Goal: Transaction & Acquisition: Purchase product/service

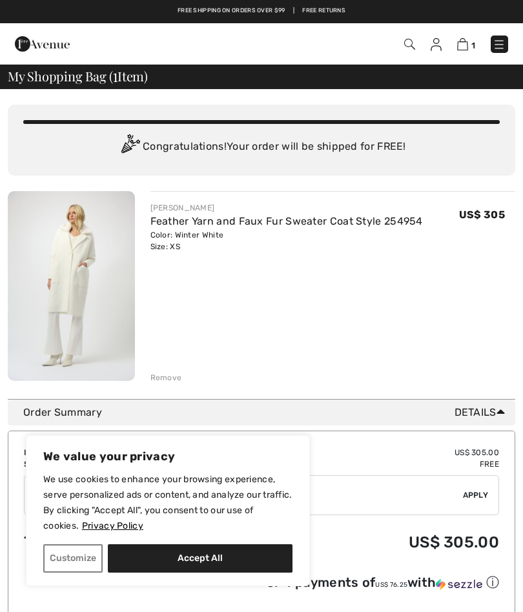
click at [242, 556] on button "Accept All" at bounding box center [200, 558] width 185 height 28
checkbox input "true"
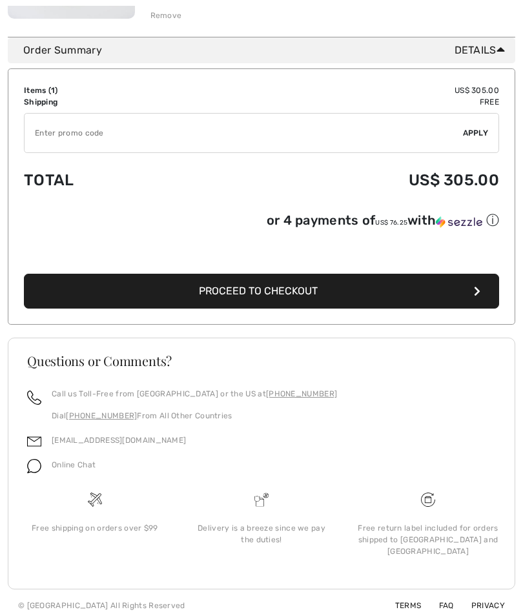
scroll to position [363, 0]
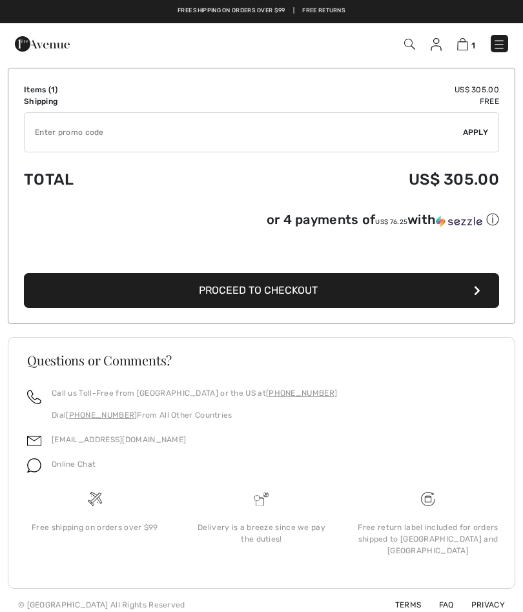
click at [305, 300] on button "Proceed to Checkout" at bounding box center [261, 290] width 475 height 35
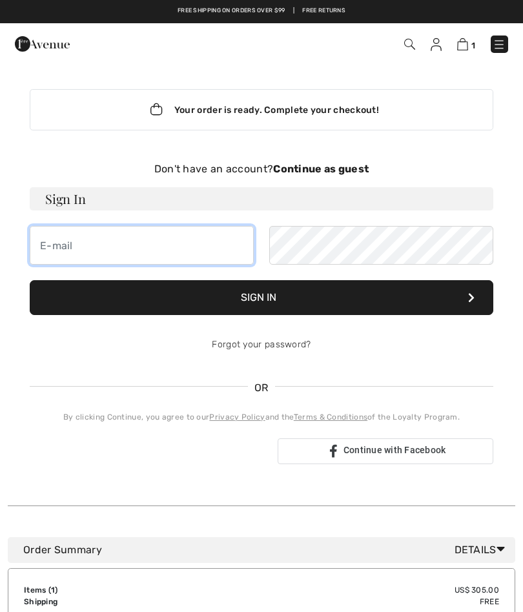
click at [176, 253] on input "email" at bounding box center [142, 245] width 224 height 39
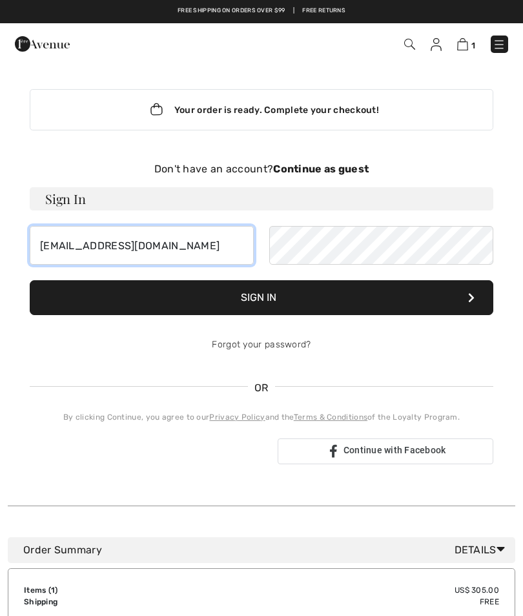
type input "sparky1092@aol.com"
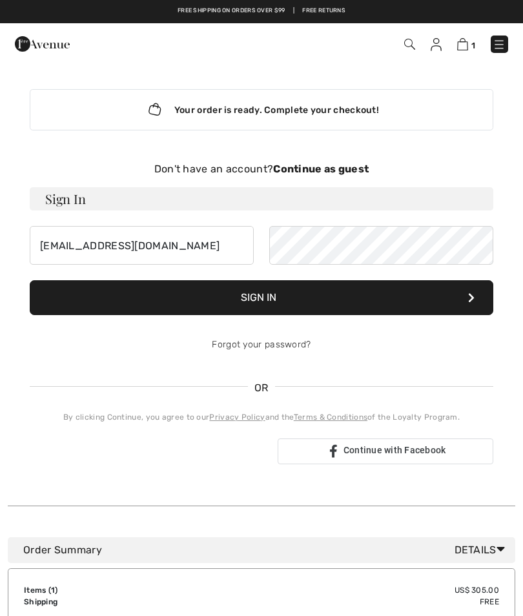
click at [345, 295] on button "Sign In" at bounding box center [262, 297] width 464 height 35
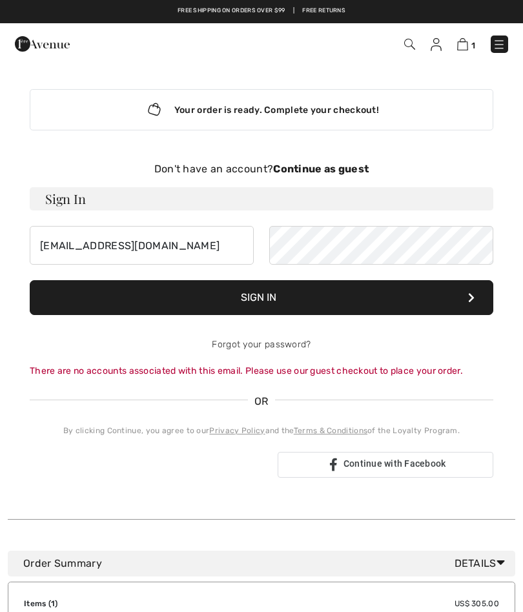
click at [493, 308] on button "Sign In" at bounding box center [262, 297] width 464 height 35
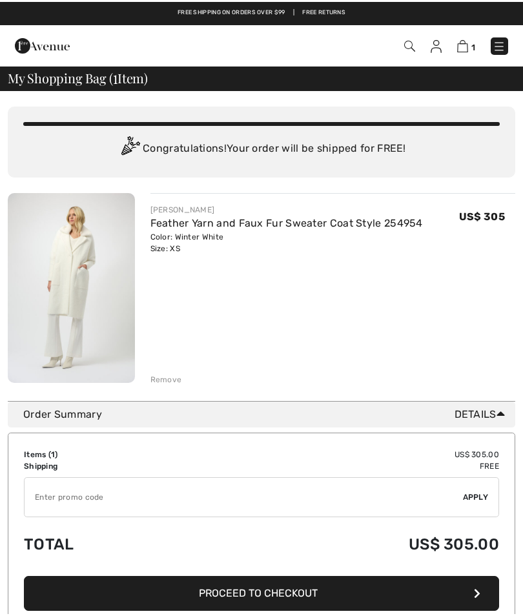
scroll to position [298, 0]
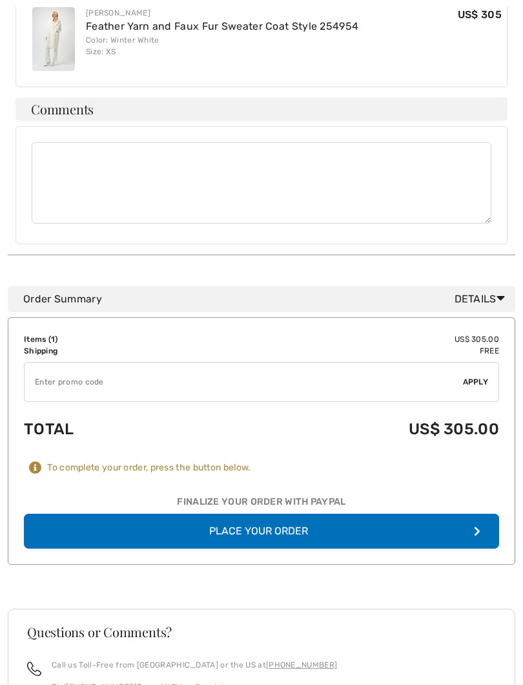
scroll to position [789, 0]
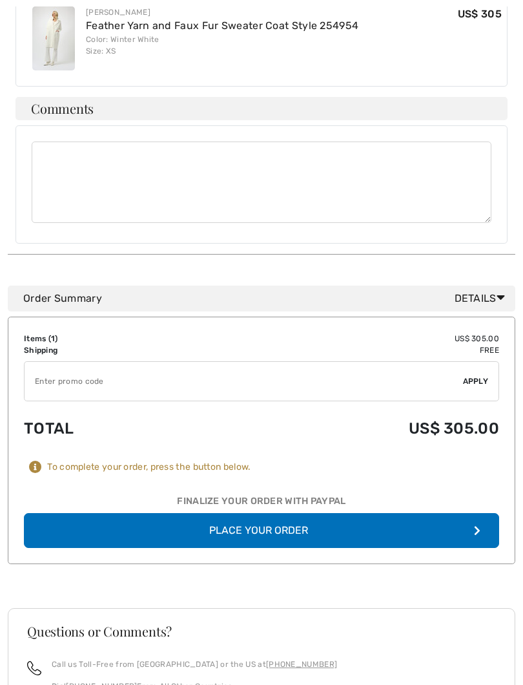
click at [488, 513] on button "Place Your Order" at bounding box center [261, 530] width 475 height 35
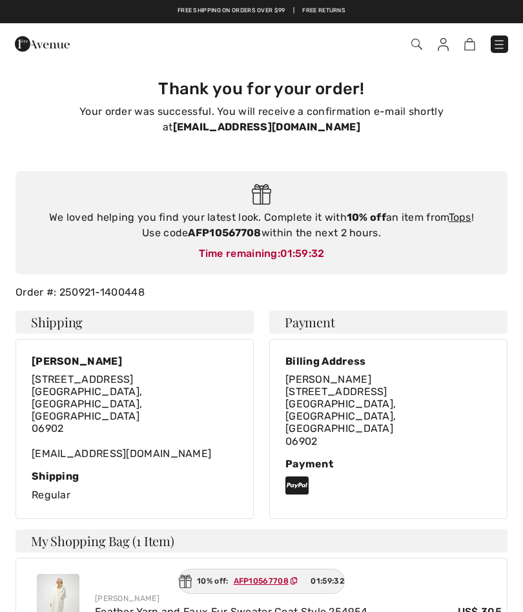
checkbox input "true"
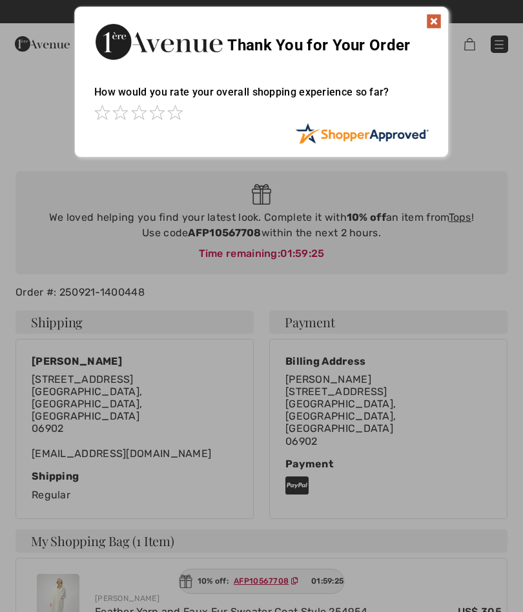
click at [440, 21] on img at bounding box center [434, 22] width 16 height 16
